Goal: Check status: Check status

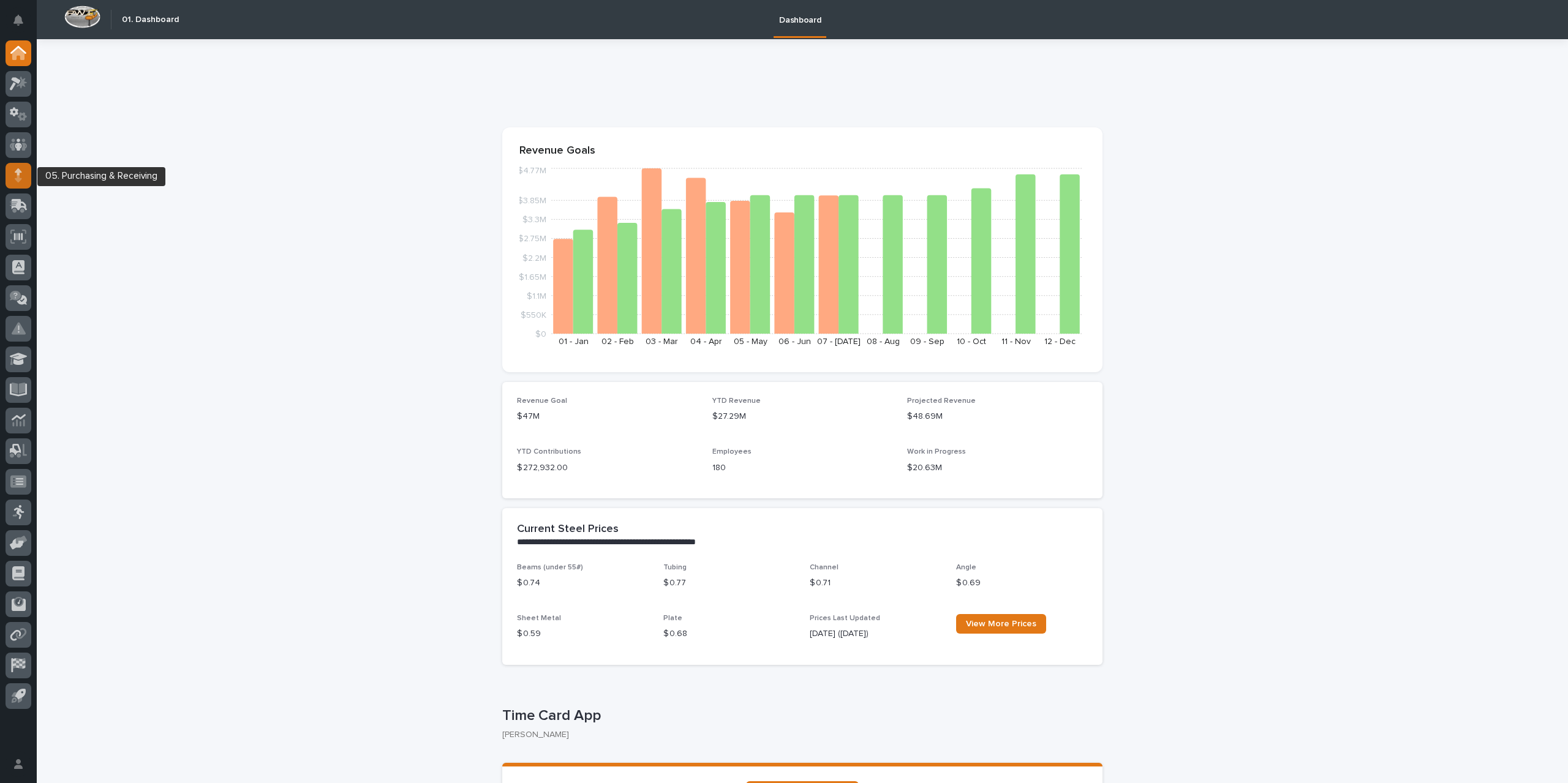
click at [10, 177] on div at bounding box center [18, 175] width 26 height 26
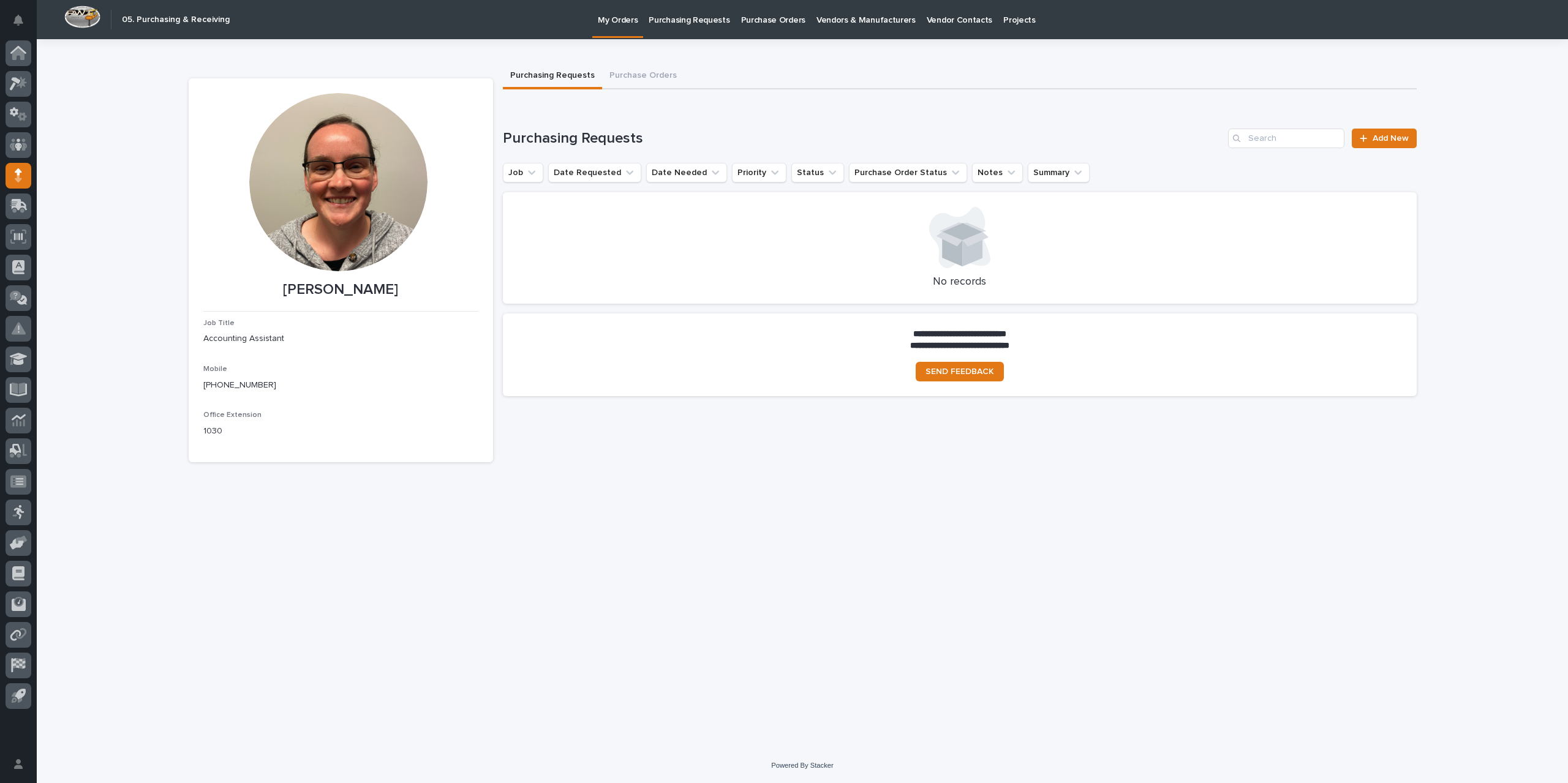
click at [776, 19] on p "Purchase Orders" at bounding box center [773, 13] width 64 height 26
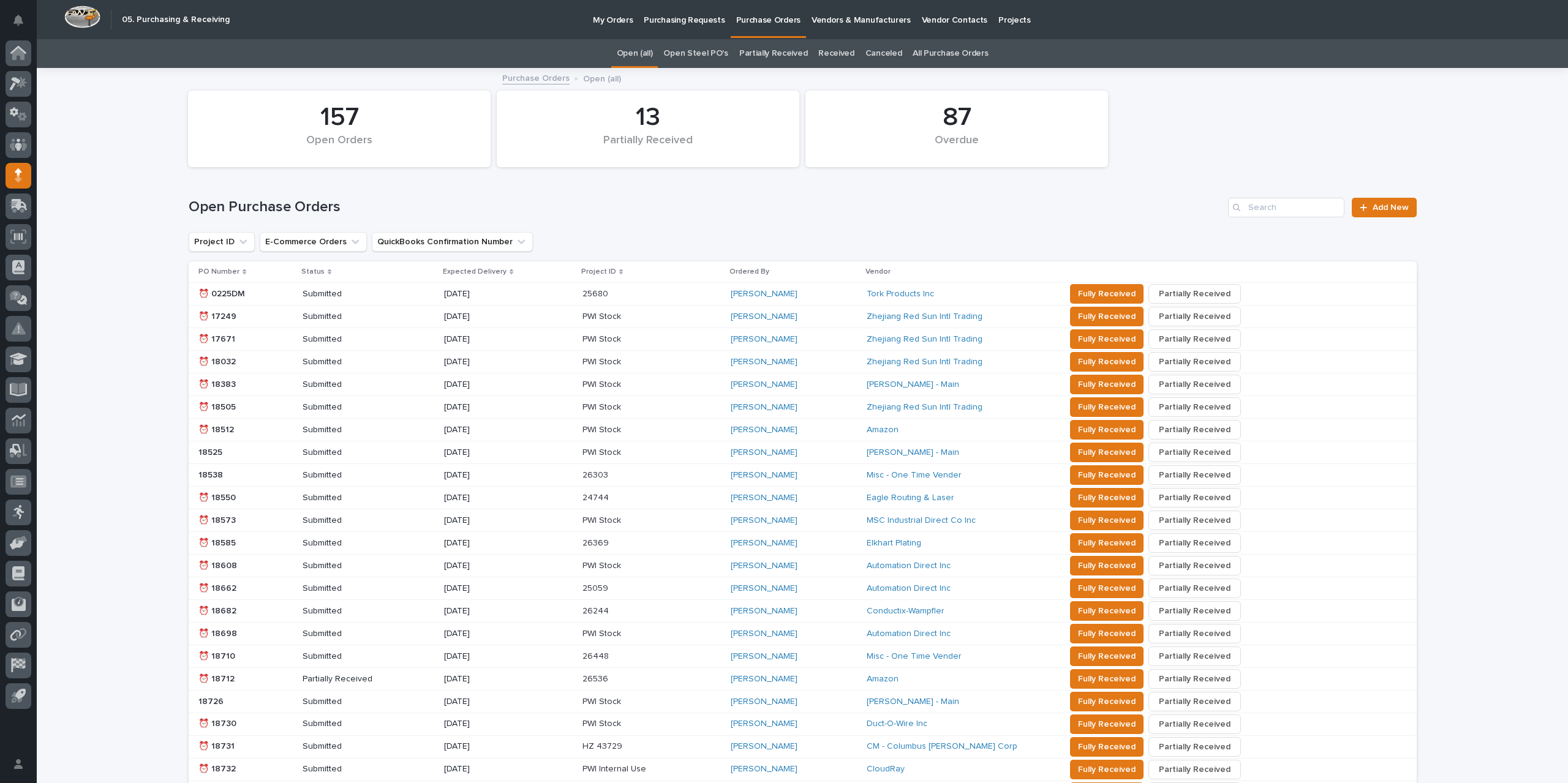
click at [940, 55] on link "All Purchase Orders" at bounding box center [950, 54] width 75 height 29
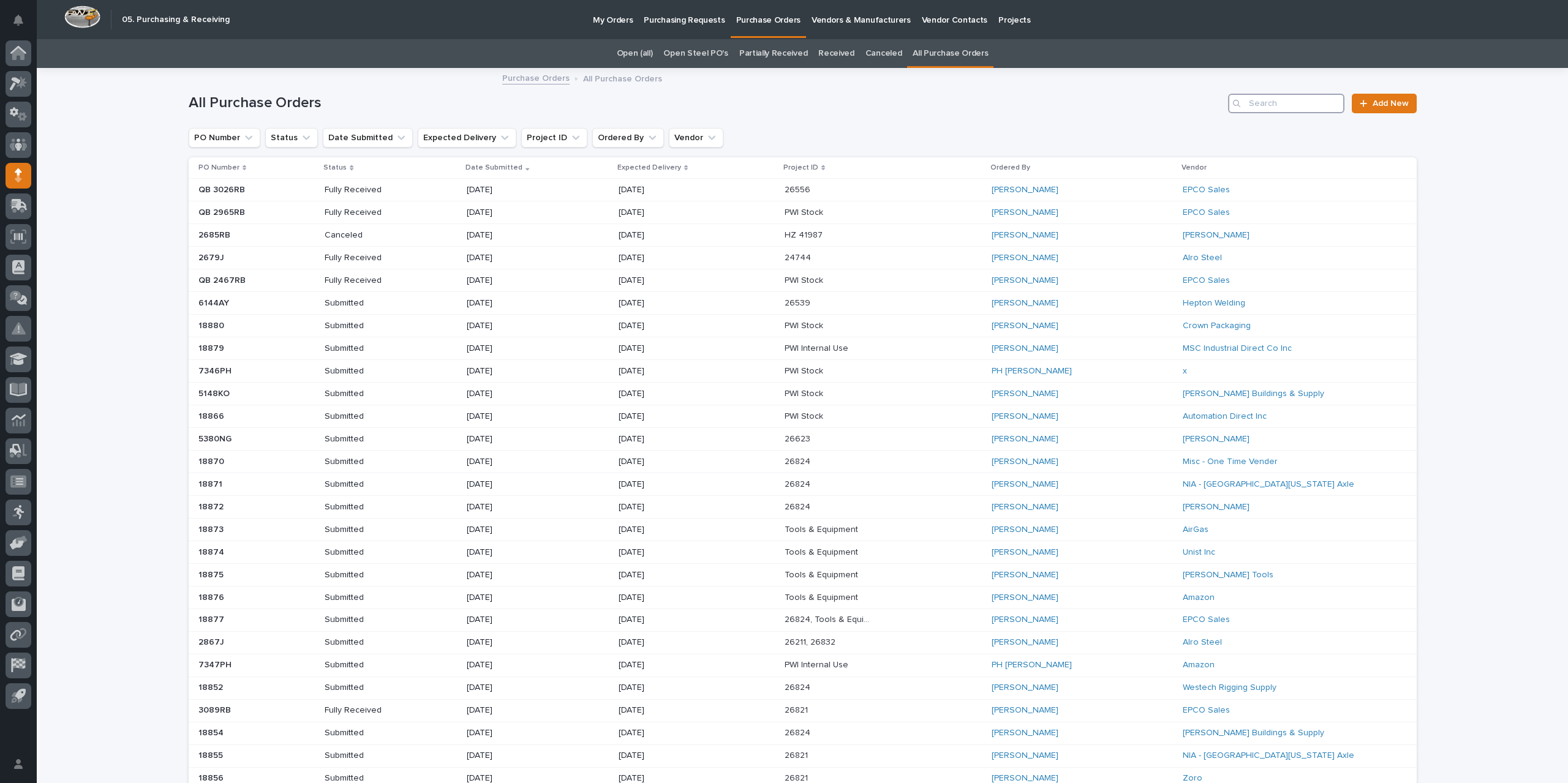
click at [1250, 100] on input "Search" at bounding box center [1286, 104] width 116 height 20
type input "2850"
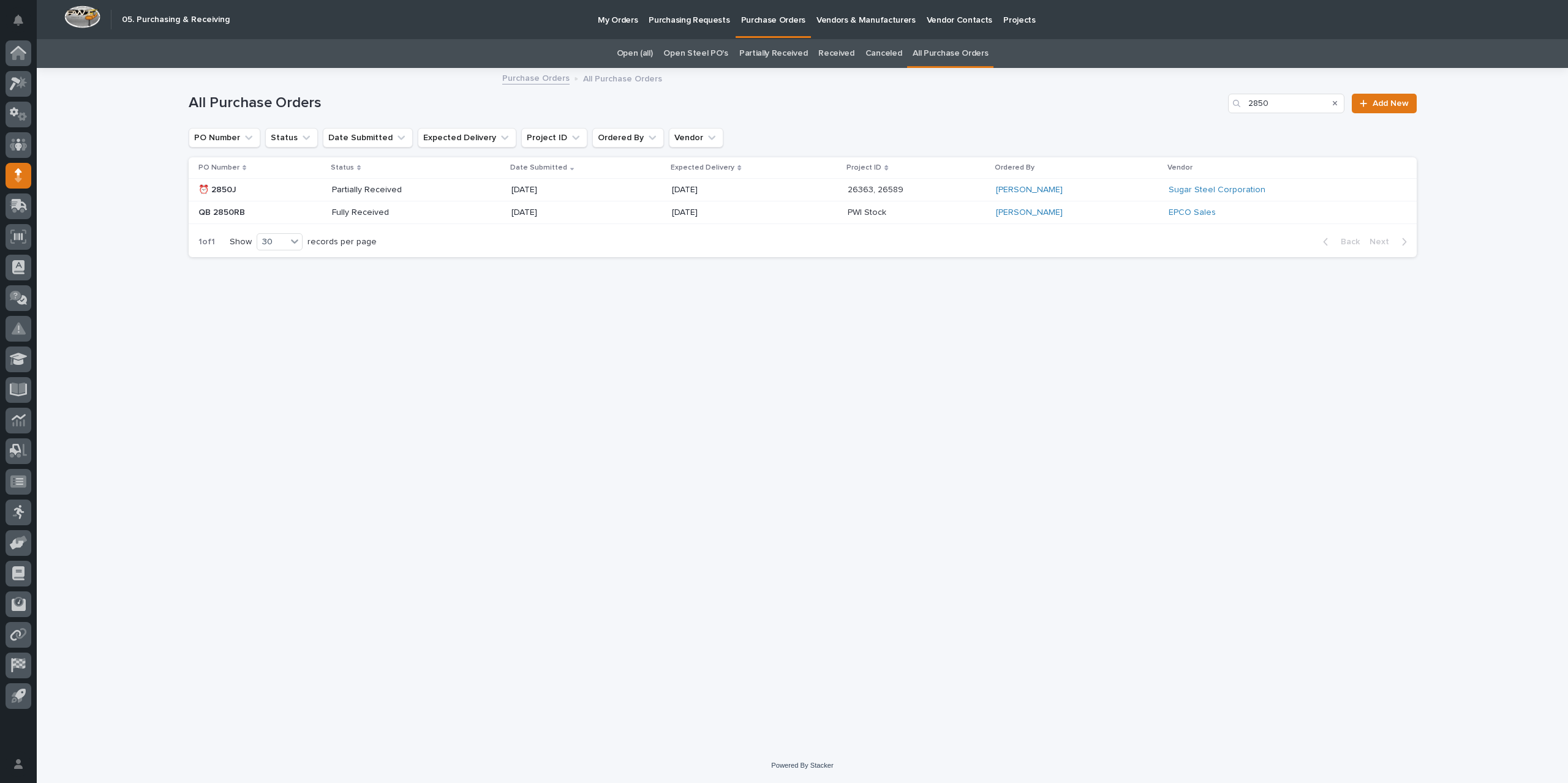
click at [599, 189] on div "[DATE]" at bounding box center [586, 189] width 151 height 21
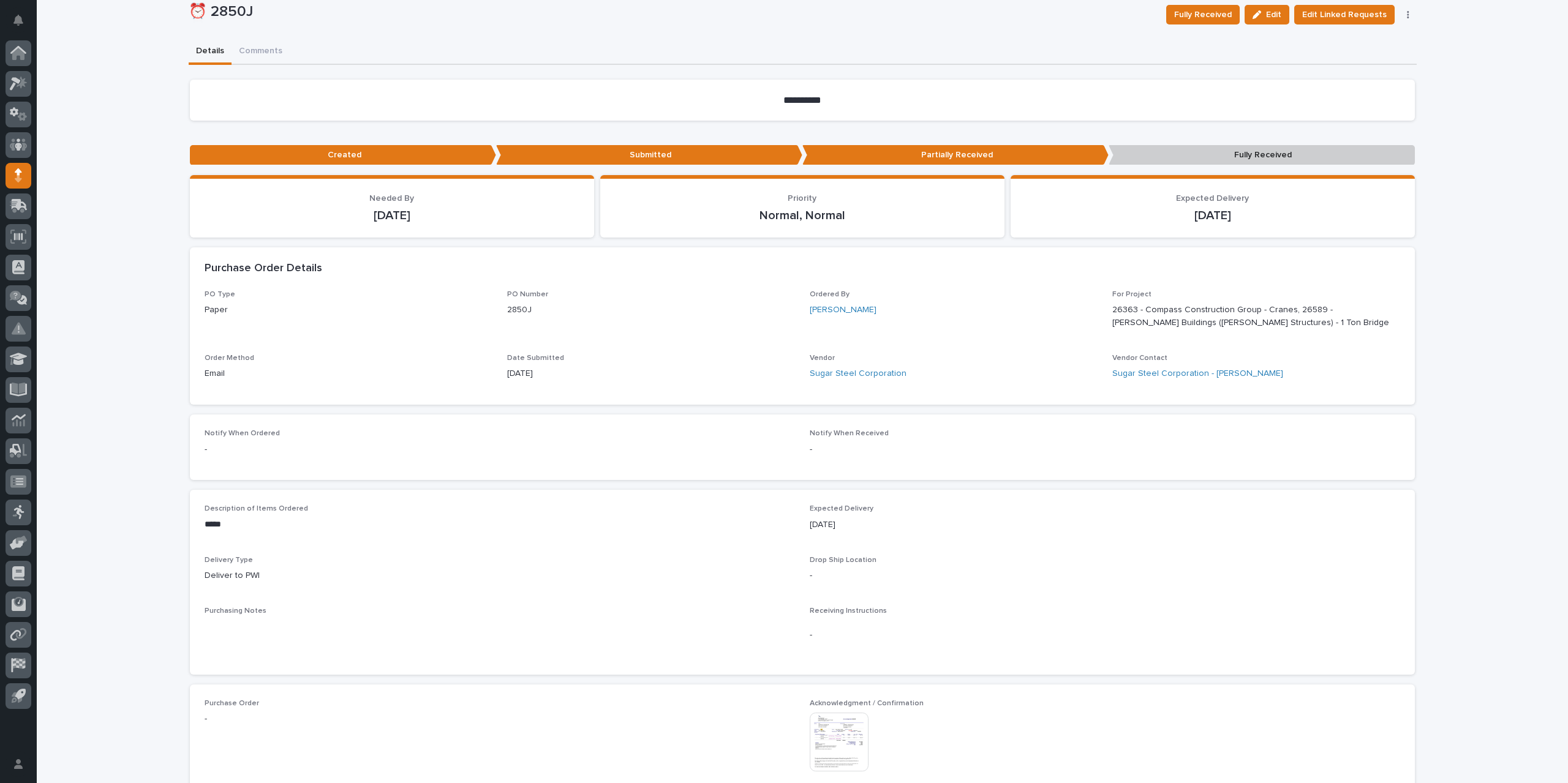
scroll to position [307, 0]
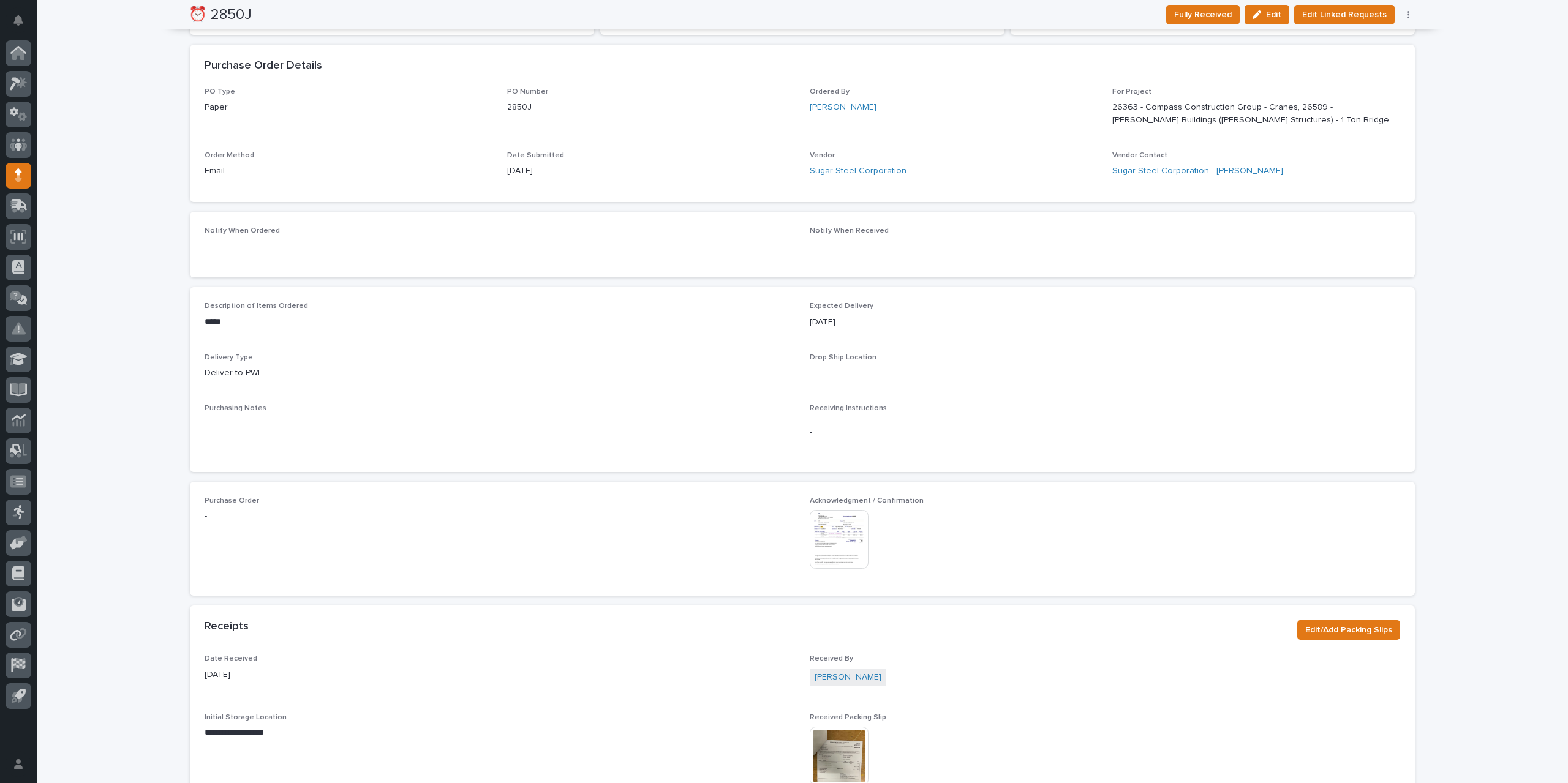
click at [845, 545] on img at bounding box center [839, 540] width 59 height 59
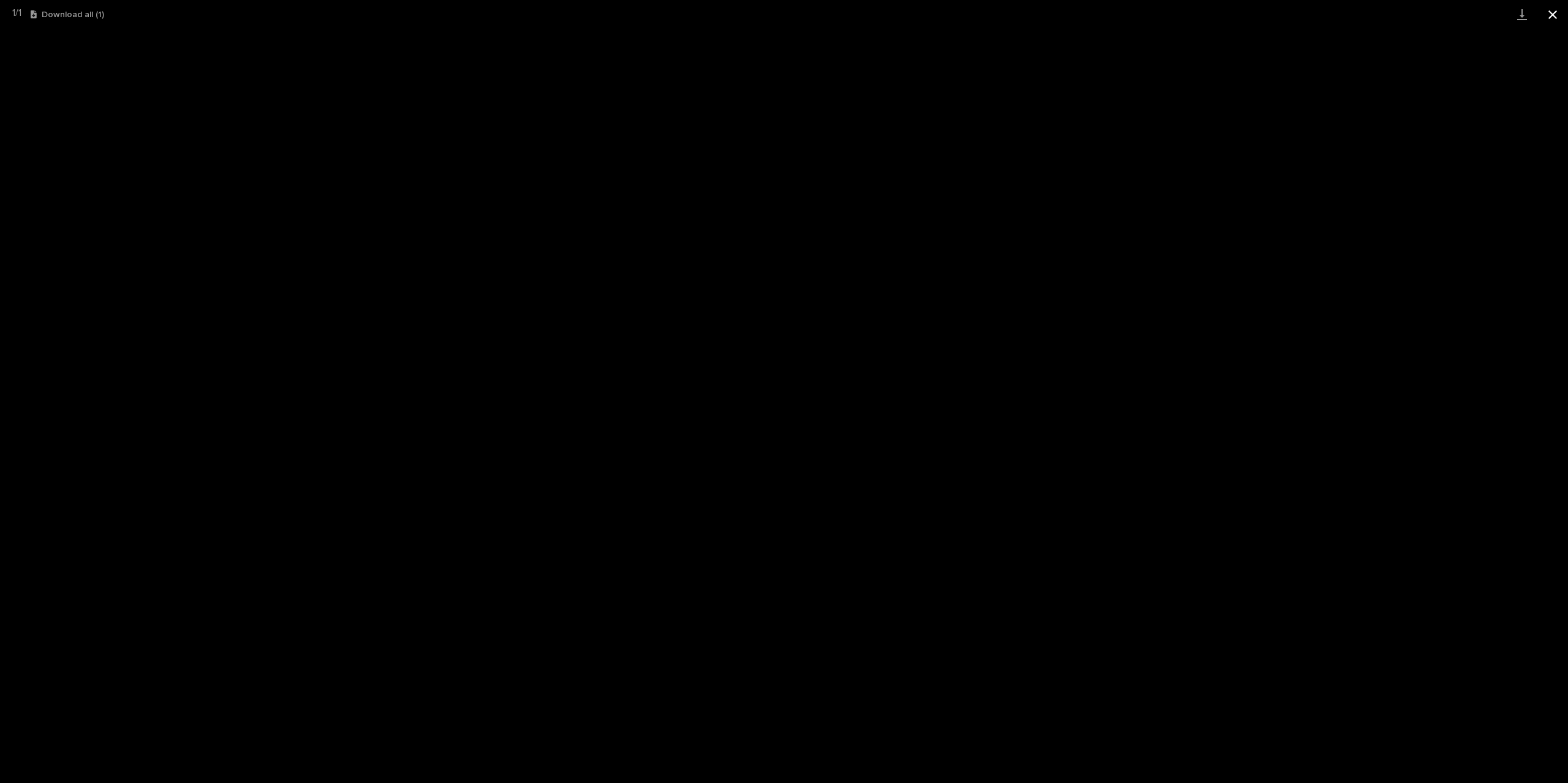
click at [1548, 21] on button "Close gallery" at bounding box center [1553, 14] width 30 height 29
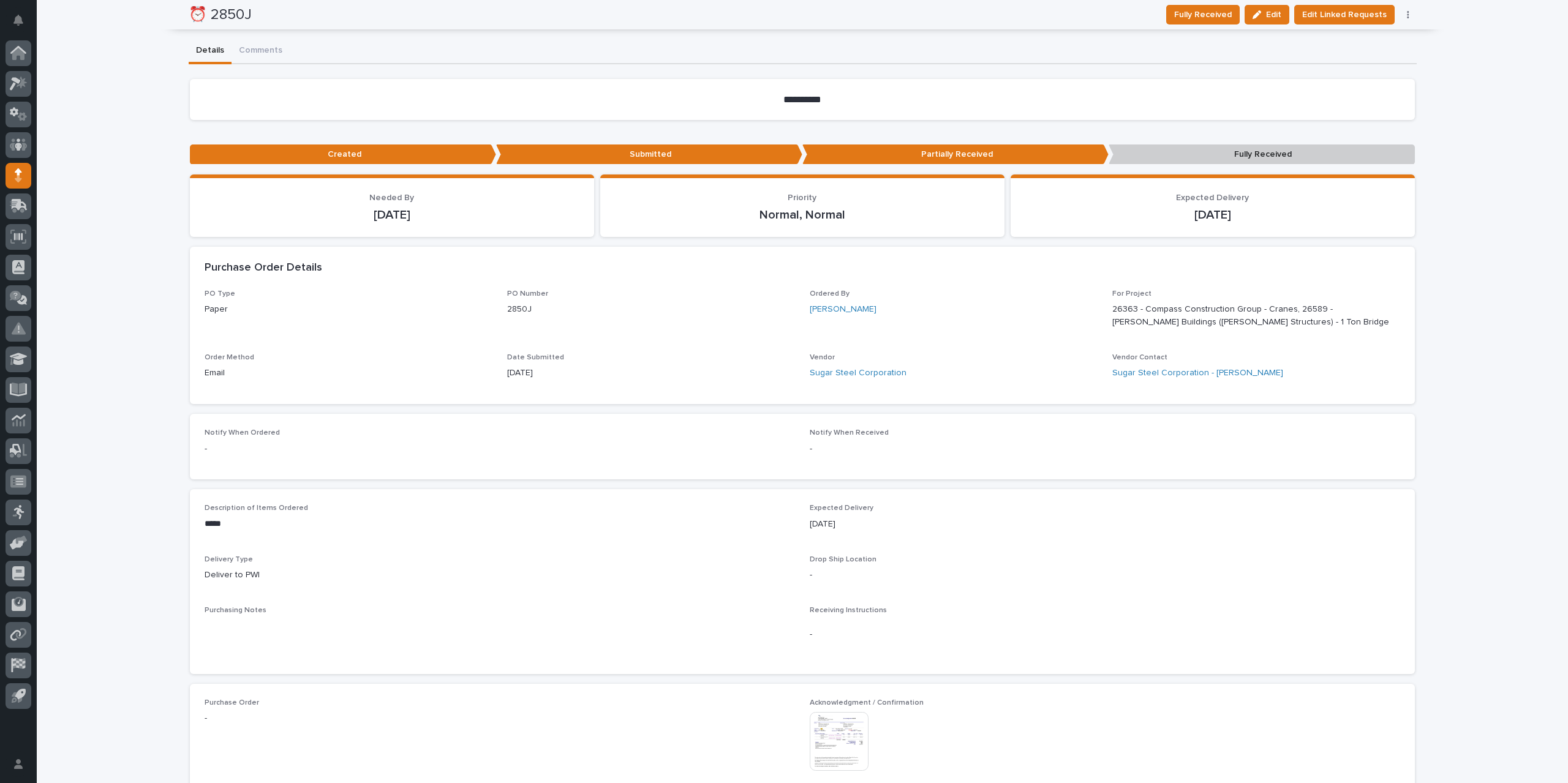
scroll to position [0, 0]
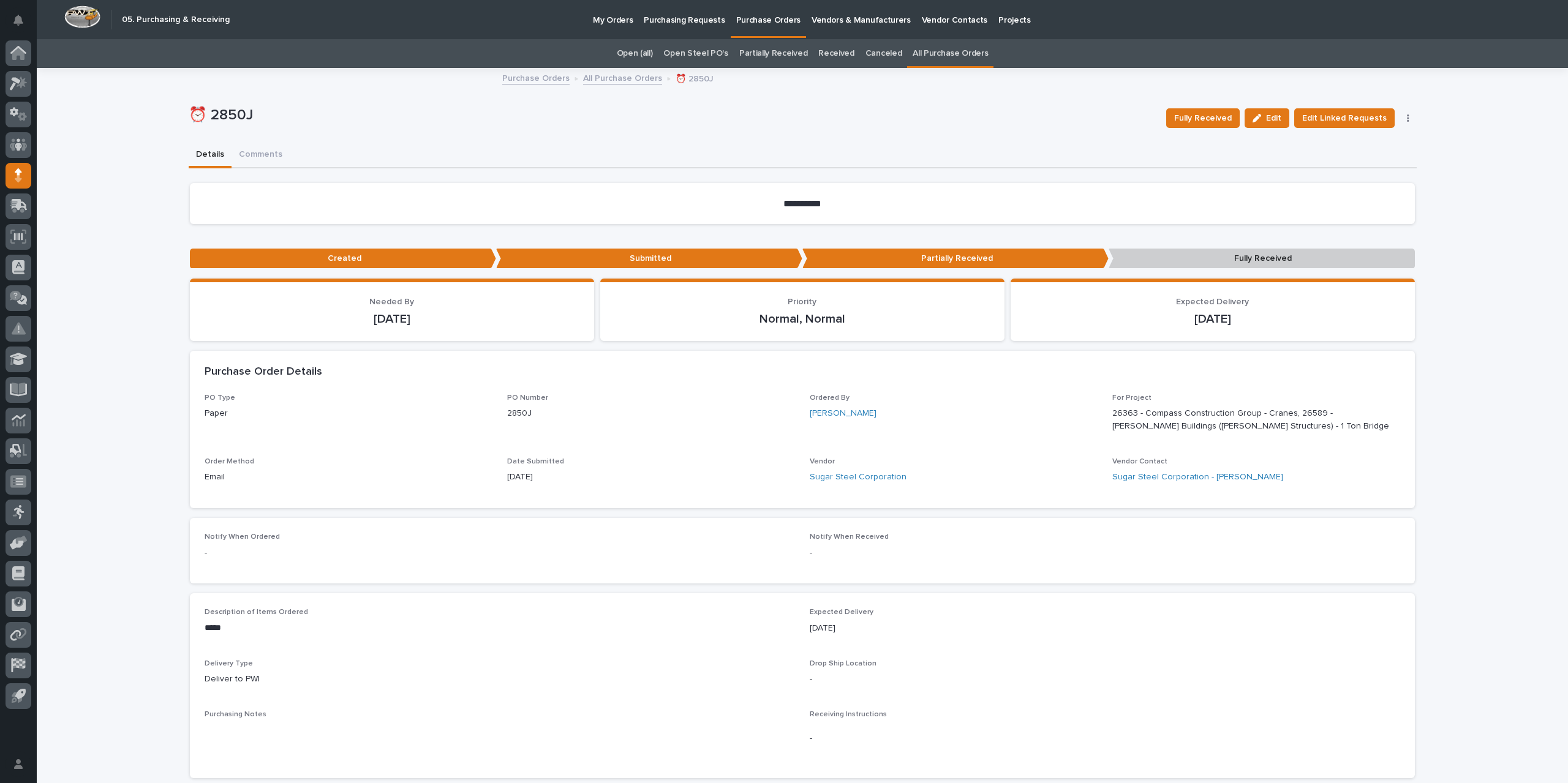
click at [636, 77] on link "All Purchase Orders" at bounding box center [622, 78] width 79 height 14
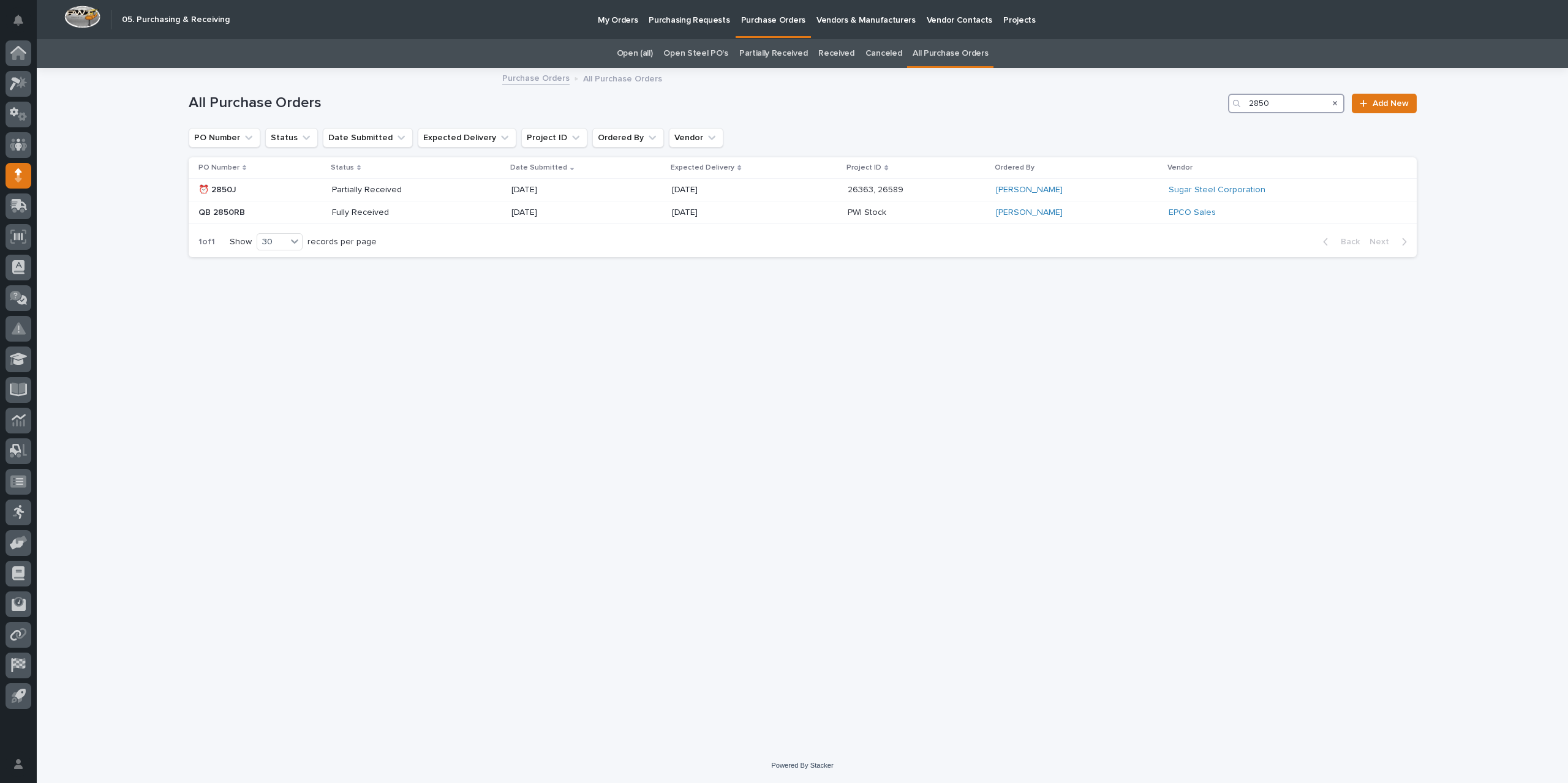
click at [1271, 100] on input "2850" at bounding box center [1286, 104] width 116 height 20
type input "2853"
click at [869, 181] on div "25891 25891" at bounding box center [921, 189] width 105 height 21
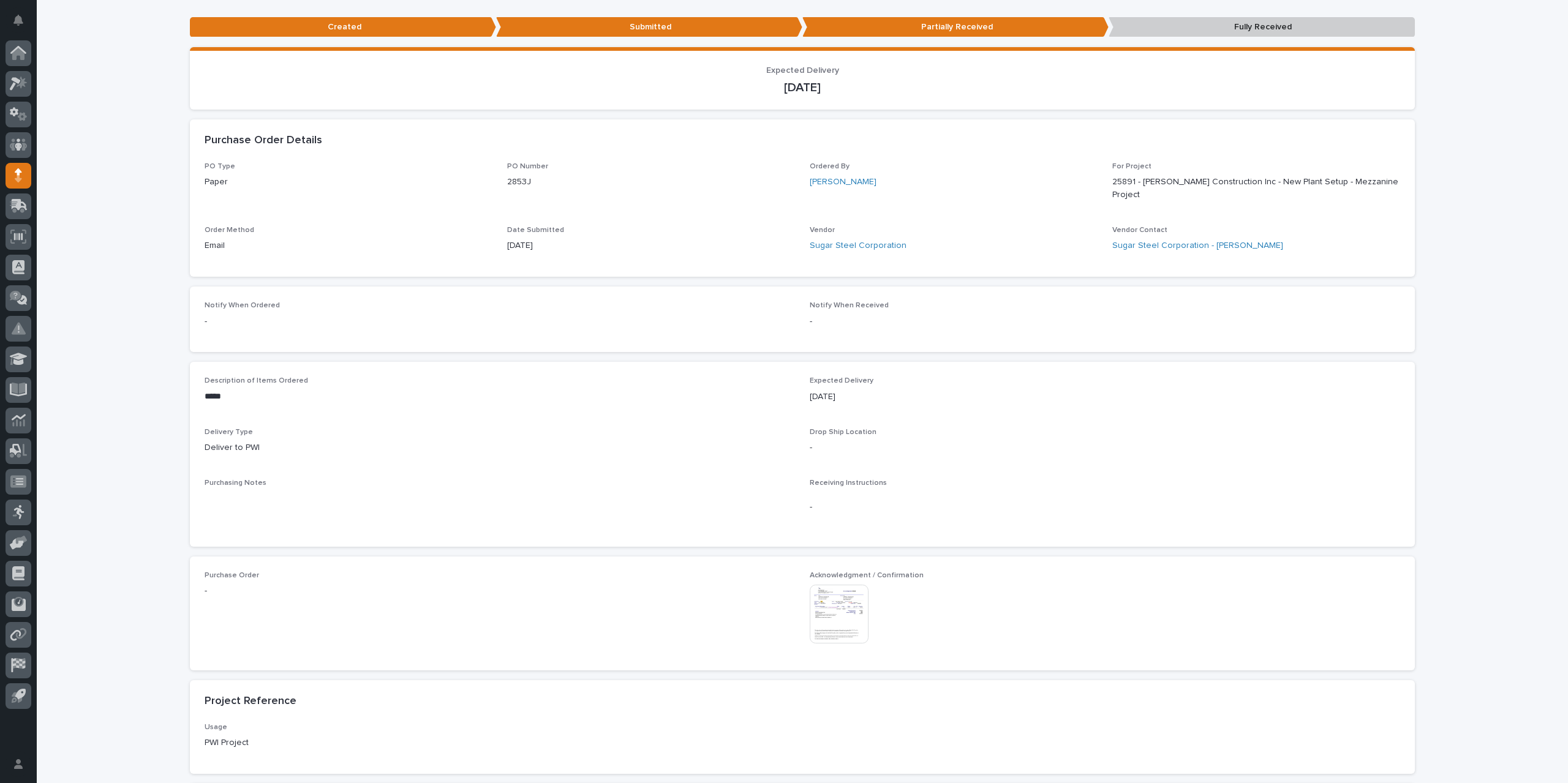
scroll to position [184, 0]
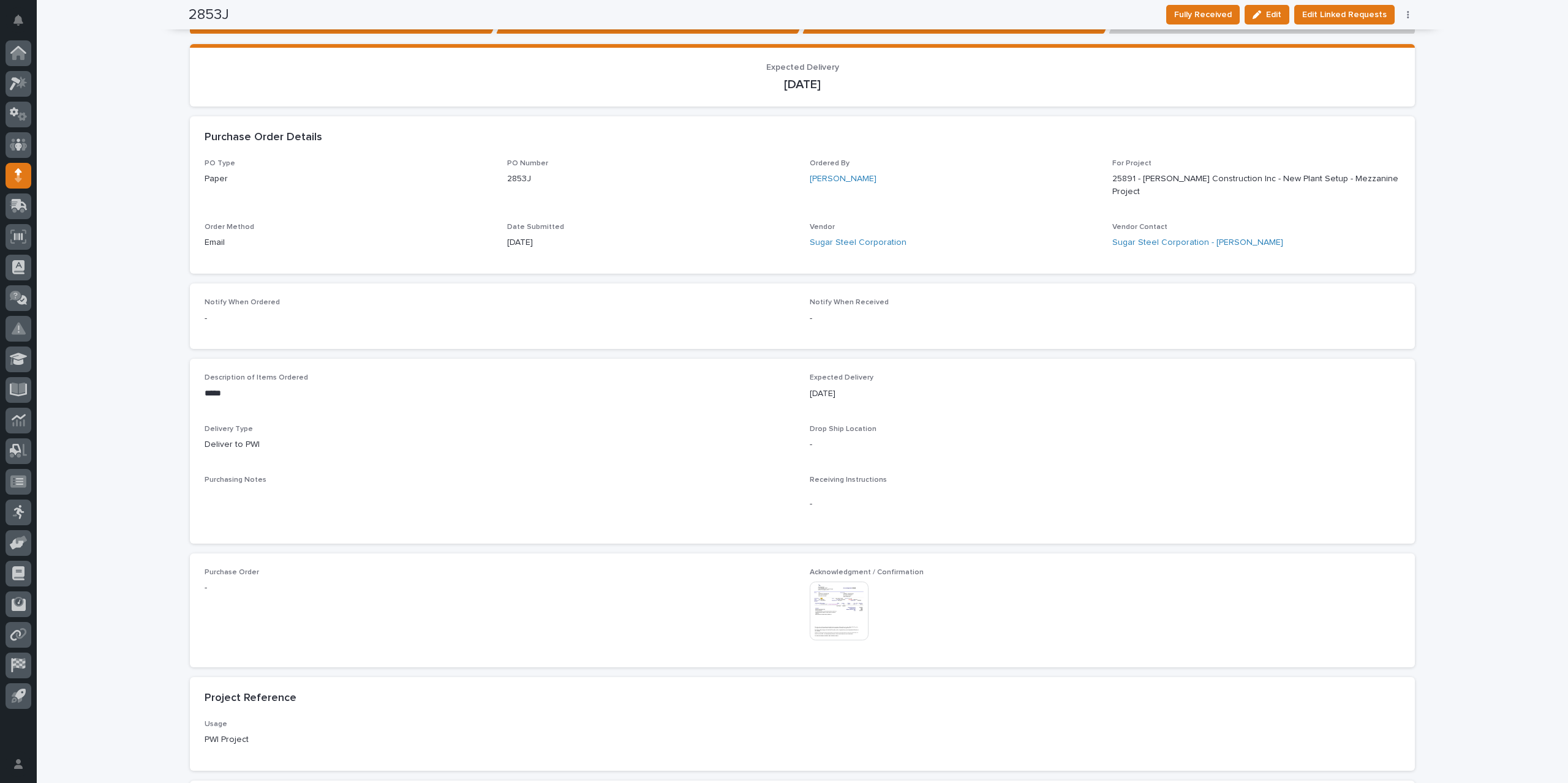
click at [843, 601] on img at bounding box center [839, 611] width 59 height 59
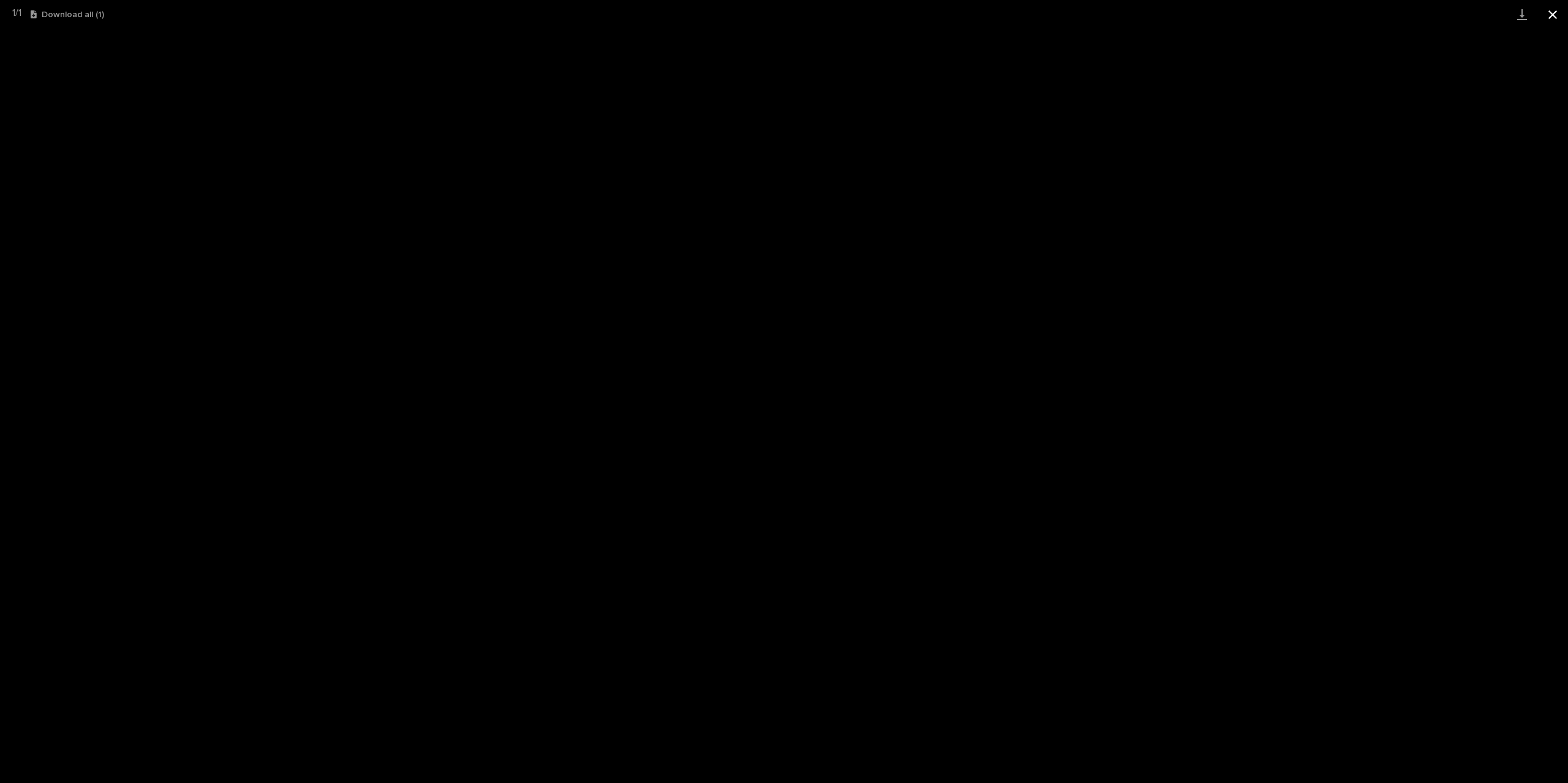
click at [1552, 13] on button "Close gallery" at bounding box center [1553, 14] width 30 height 29
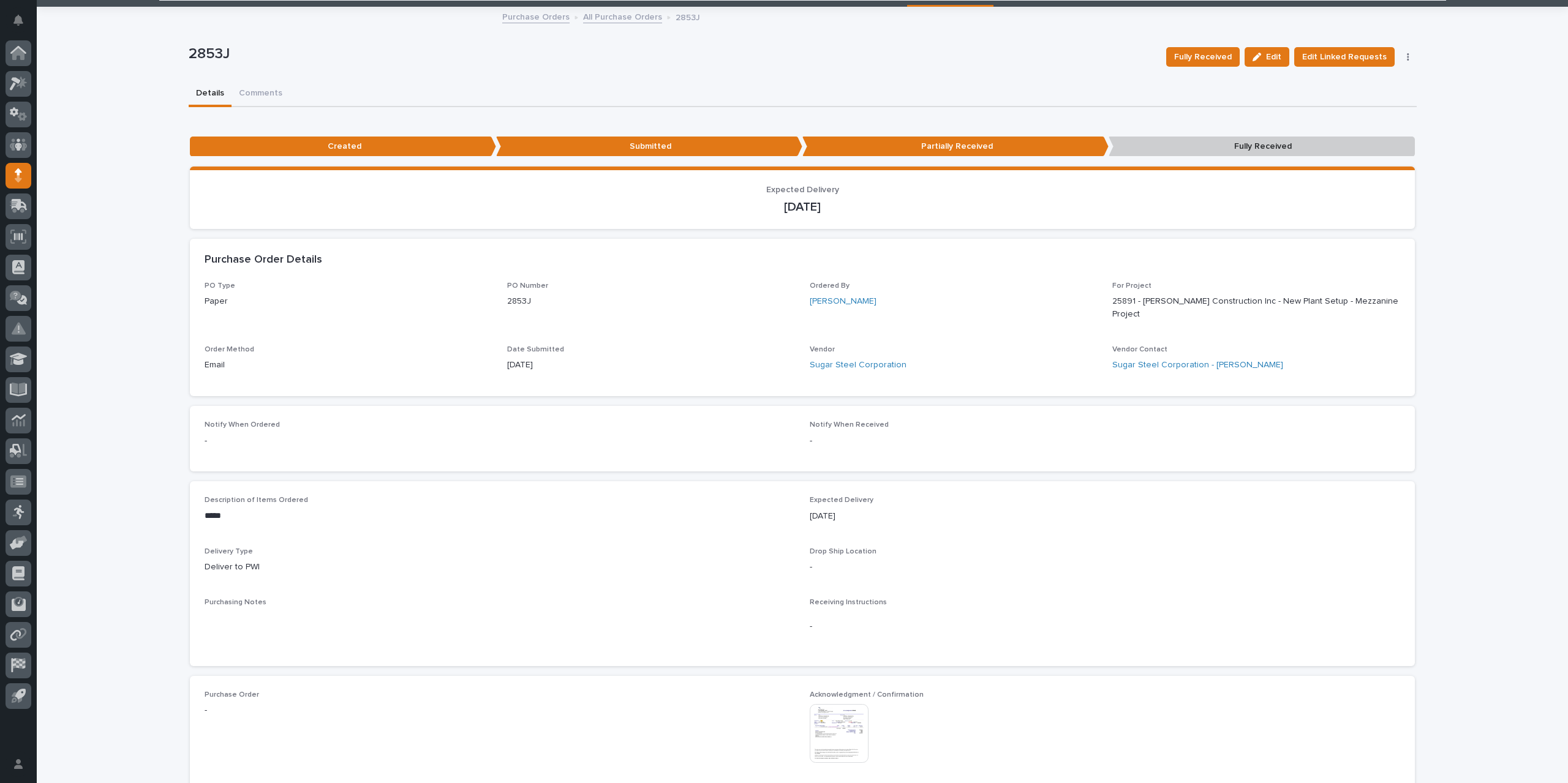
scroll to position [0, 0]
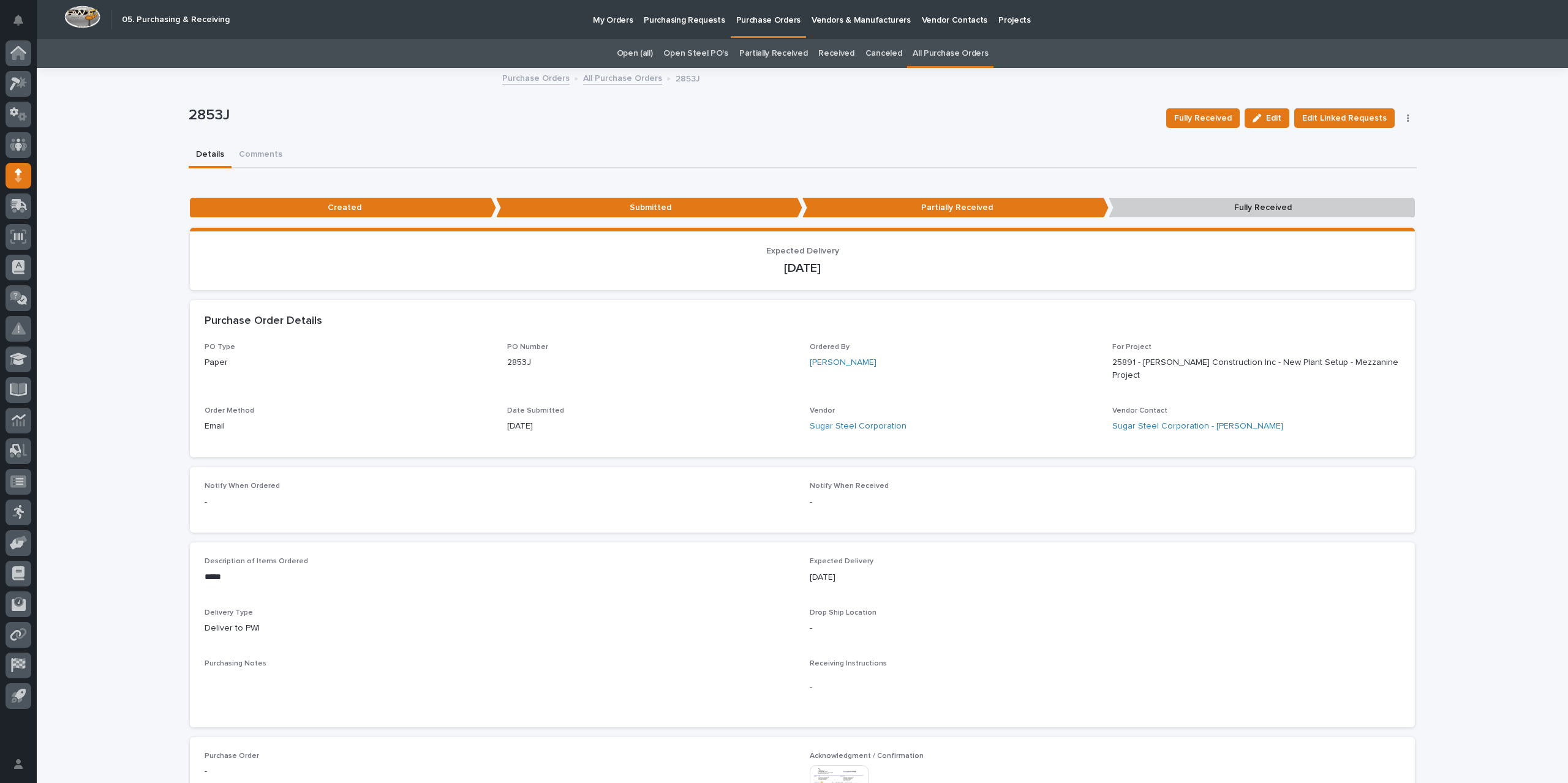
click at [612, 78] on link "All Purchase Orders" at bounding box center [622, 78] width 79 height 14
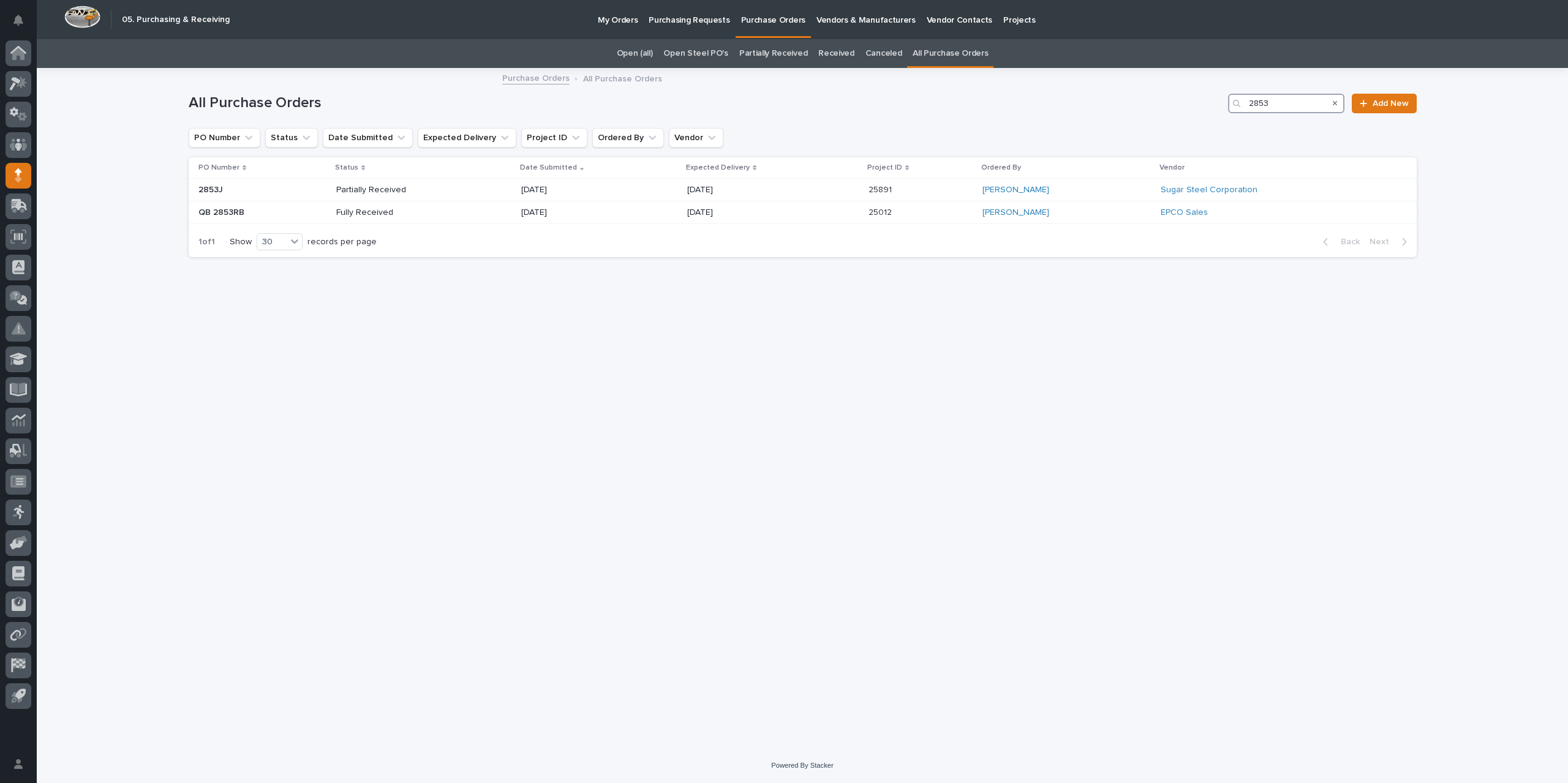
click at [1279, 101] on input "2853" at bounding box center [1286, 104] width 116 height 20
drag, startPoint x: 1279, startPoint y: 101, endPoint x: 1243, endPoint y: 103, distance: 36.1
click at [1243, 103] on div "2853" at bounding box center [1286, 104] width 116 height 20
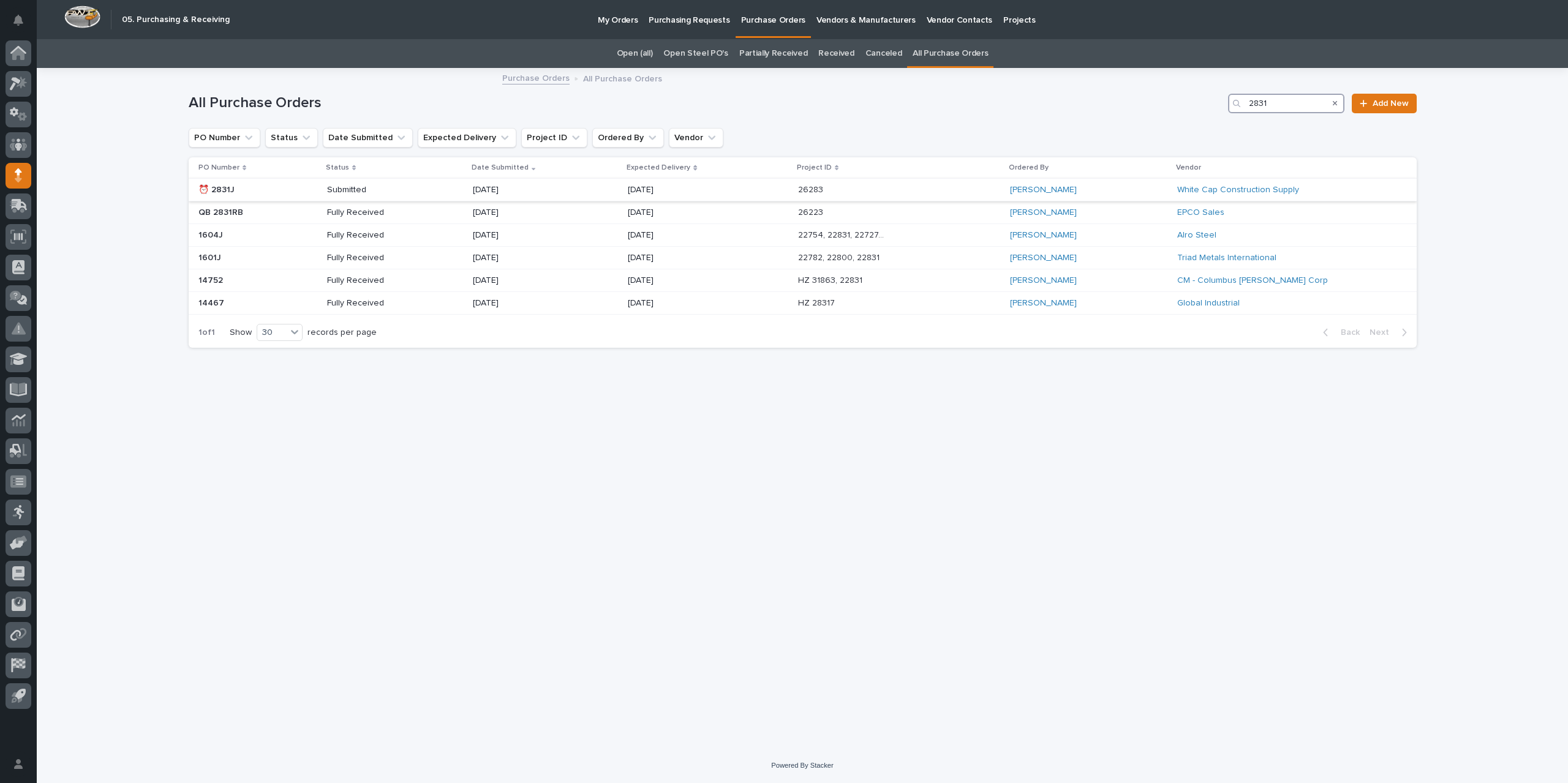
type input "2831"
click at [931, 189] on div "26283 26283" at bounding box center [899, 189] width 202 height 21
